Goal: Navigation & Orientation: Find specific page/section

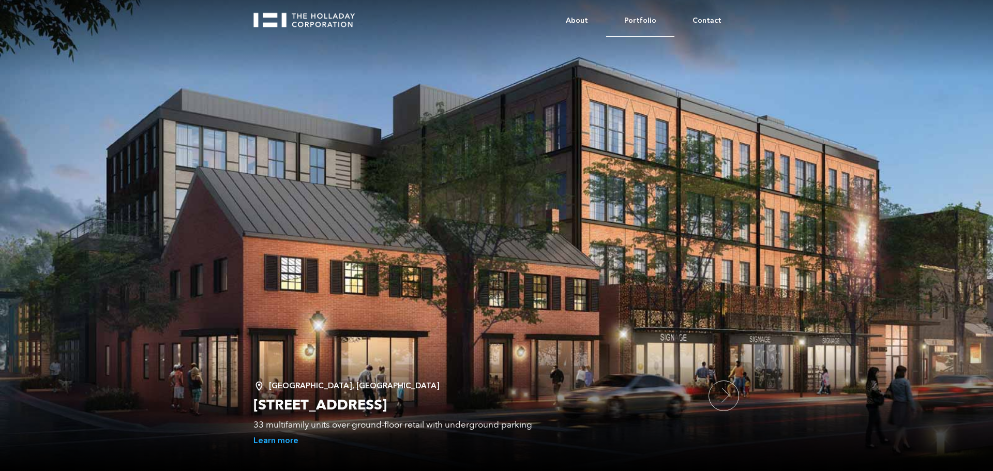
click at [627, 28] on link "Portfolio" at bounding box center [640, 21] width 68 height 32
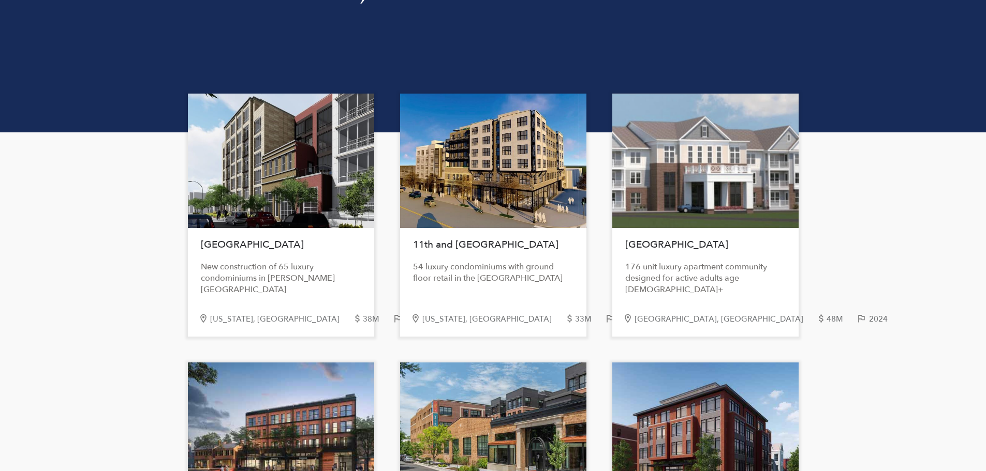
scroll to position [259, 0]
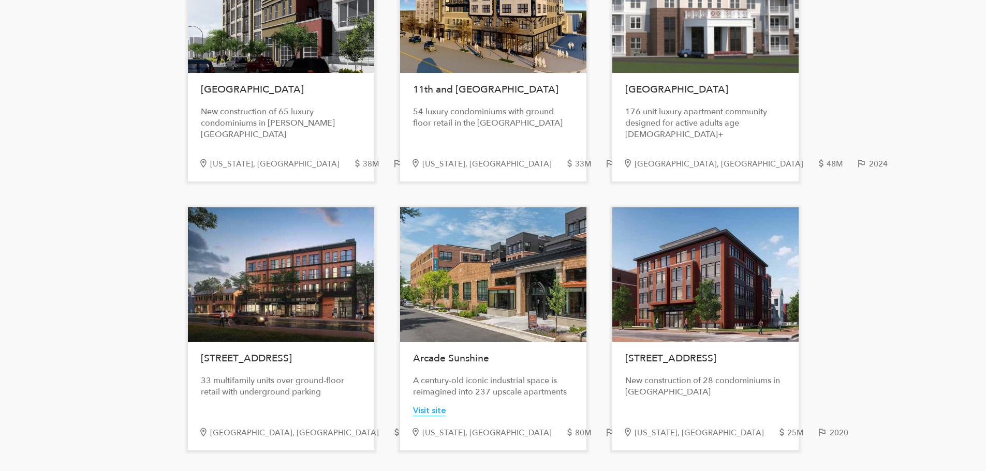
click at [435, 410] on div "Visit site" at bounding box center [429, 411] width 33 height 11
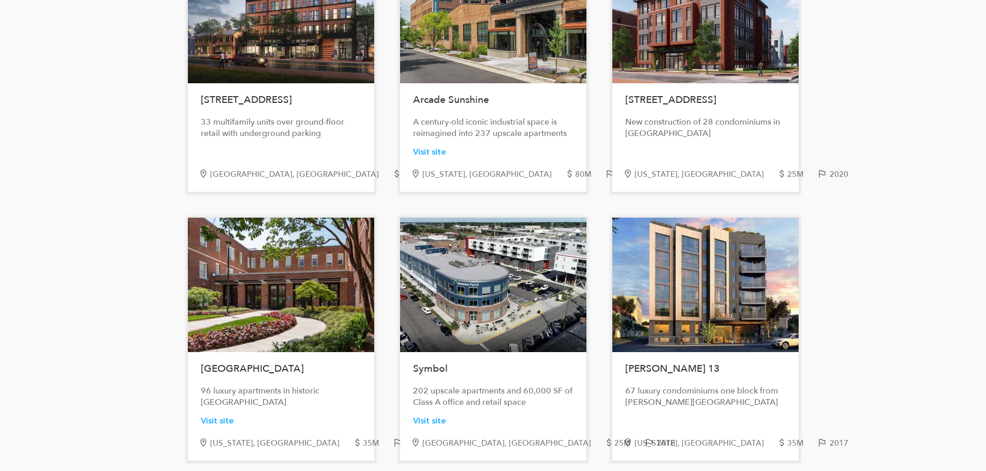
scroll to position [0, 0]
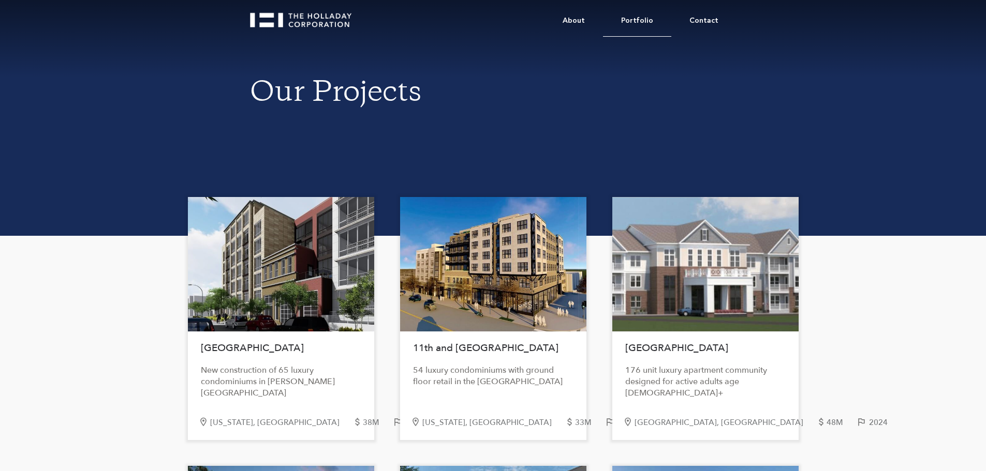
click at [628, 15] on link "Portfolio" at bounding box center [637, 21] width 68 height 32
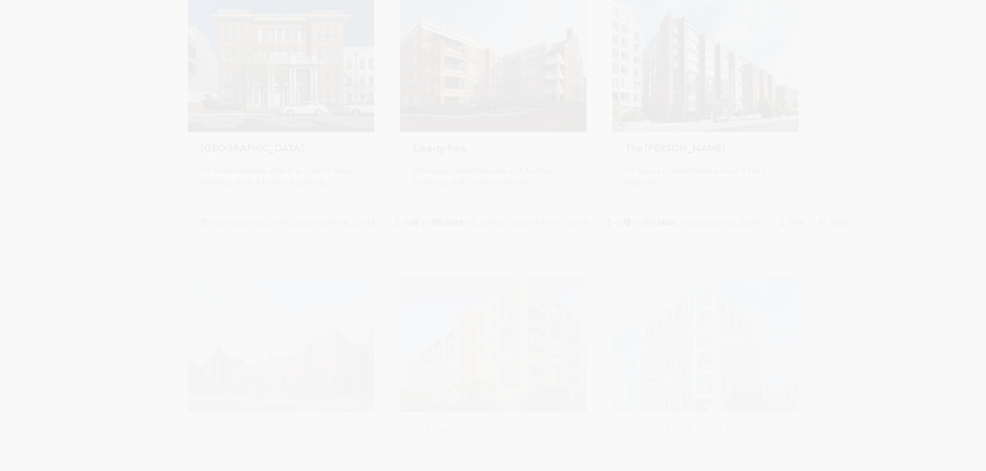
scroll to position [2197, 0]
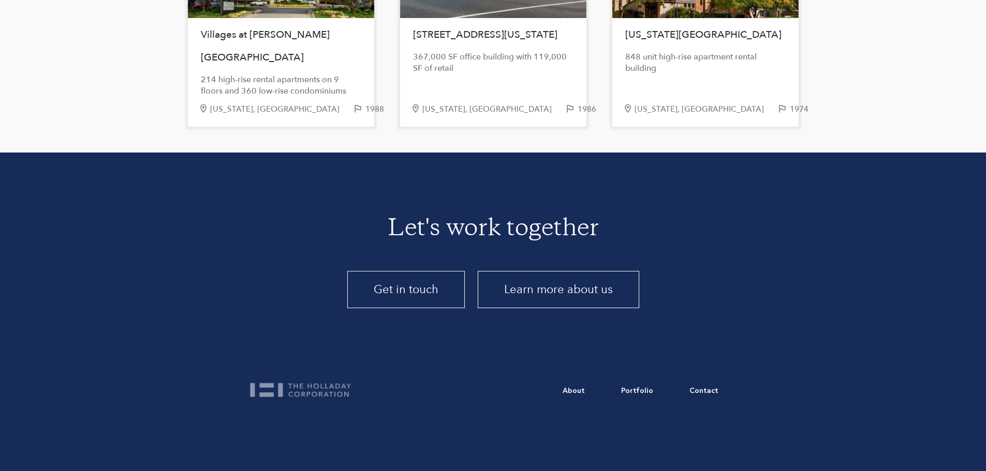
click at [501, 293] on link "Learn more about us" at bounding box center [558, 289] width 161 height 37
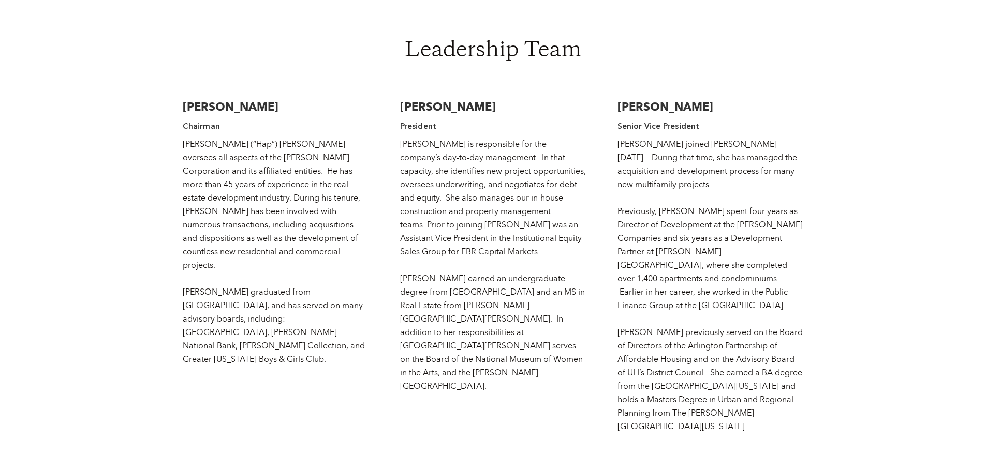
scroll to position [1811, 0]
